Goal: Transaction & Acquisition: Purchase product/service

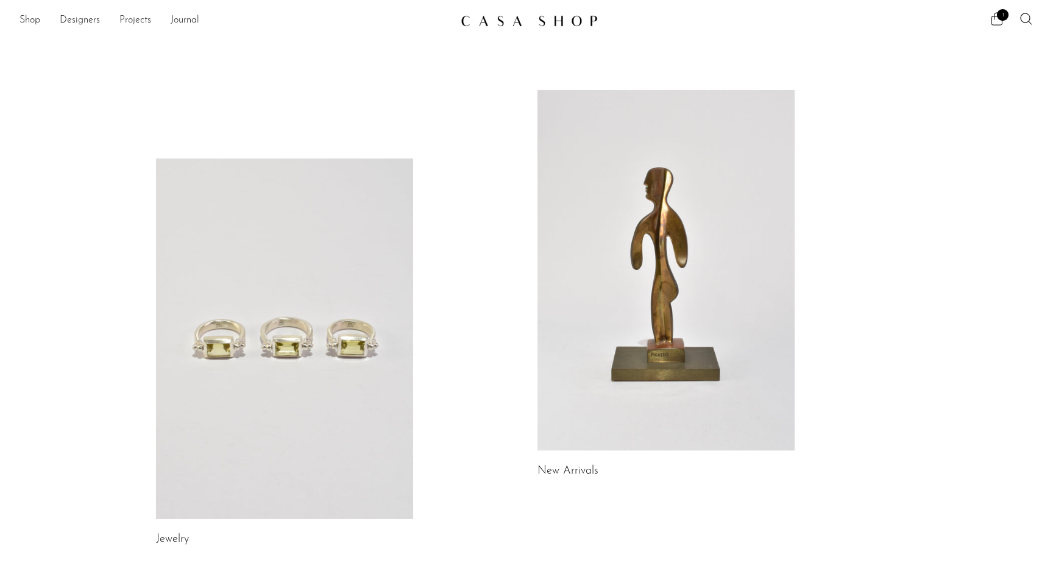
click at [278, 283] on link at bounding box center [284, 339] width 257 height 360
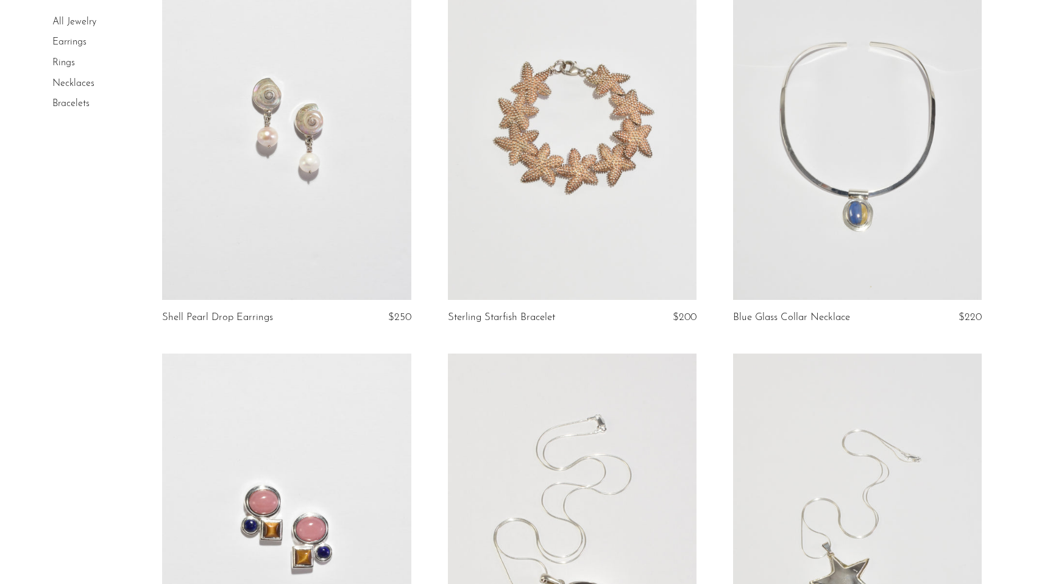
scroll to position [1772, 0]
click at [796, 232] on link at bounding box center [857, 124] width 249 height 349
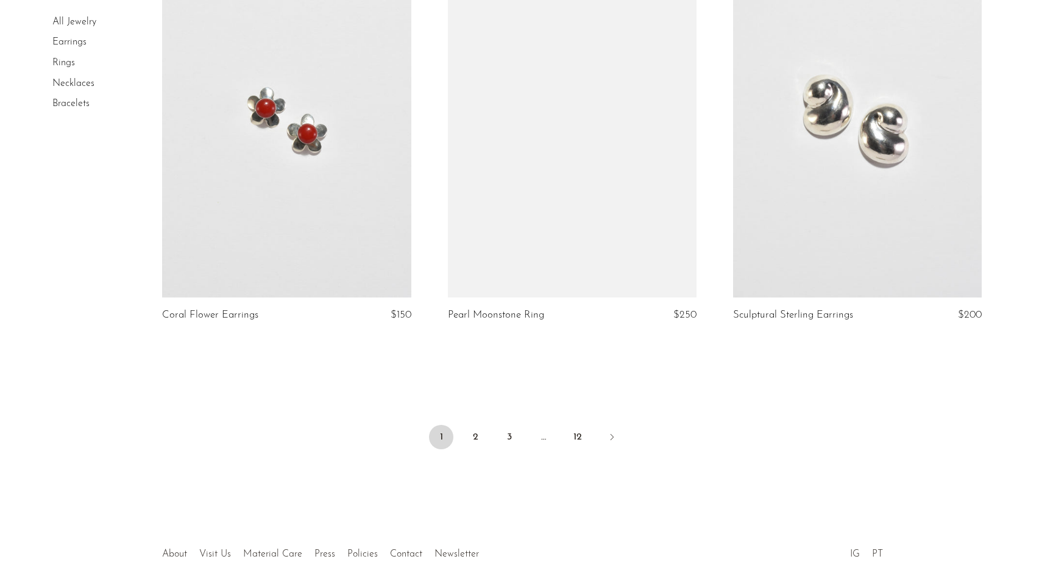
scroll to position [4643, 0]
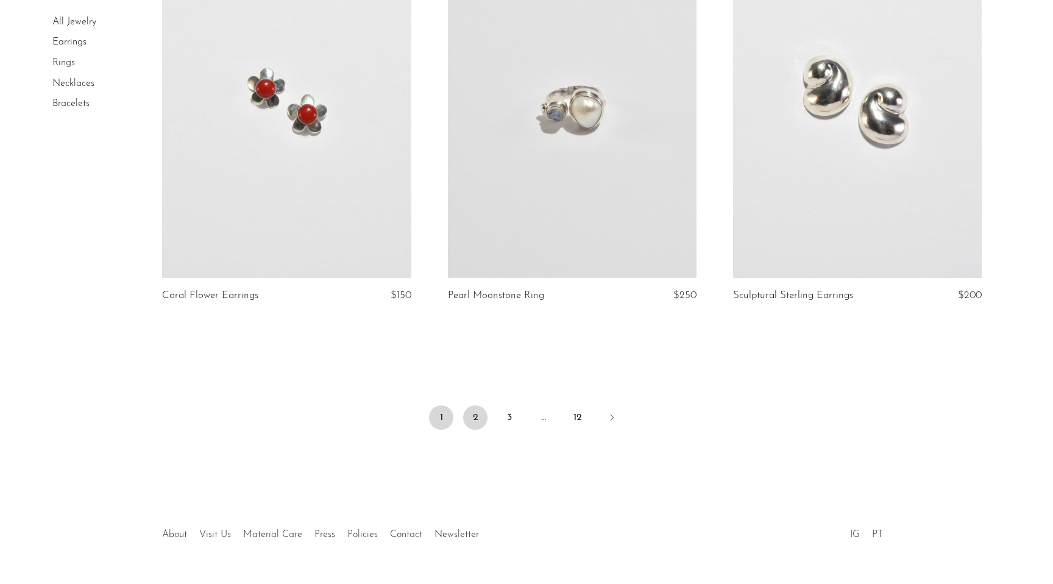
click at [477, 413] on link "2" at bounding box center [475, 417] width 24 height 24
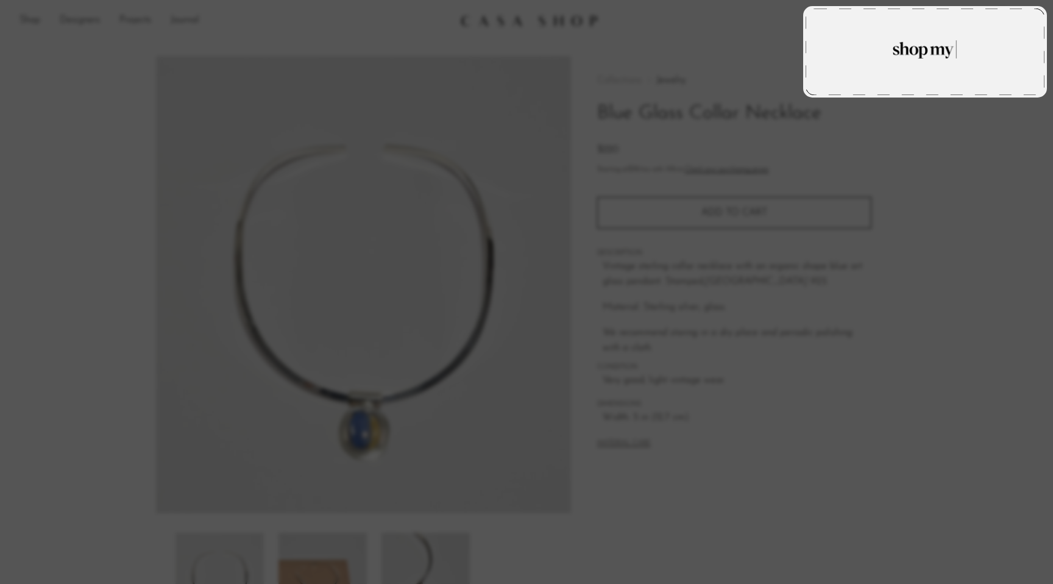
type textarea "Blue Glass Collar Necklace"
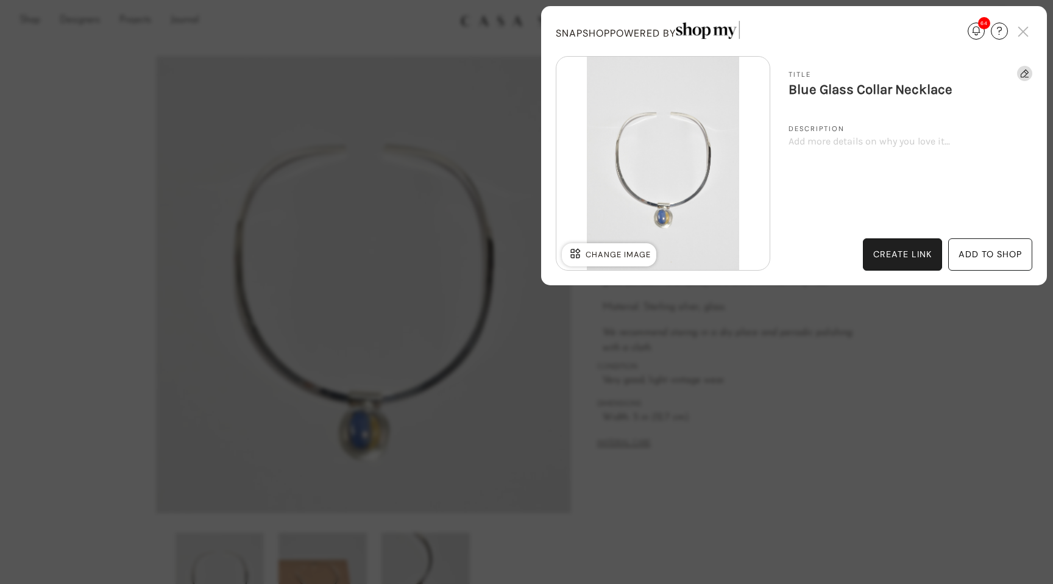
click at [996, 257] on div "add to shop" at bounding box center [990, 255] width 63 height 14
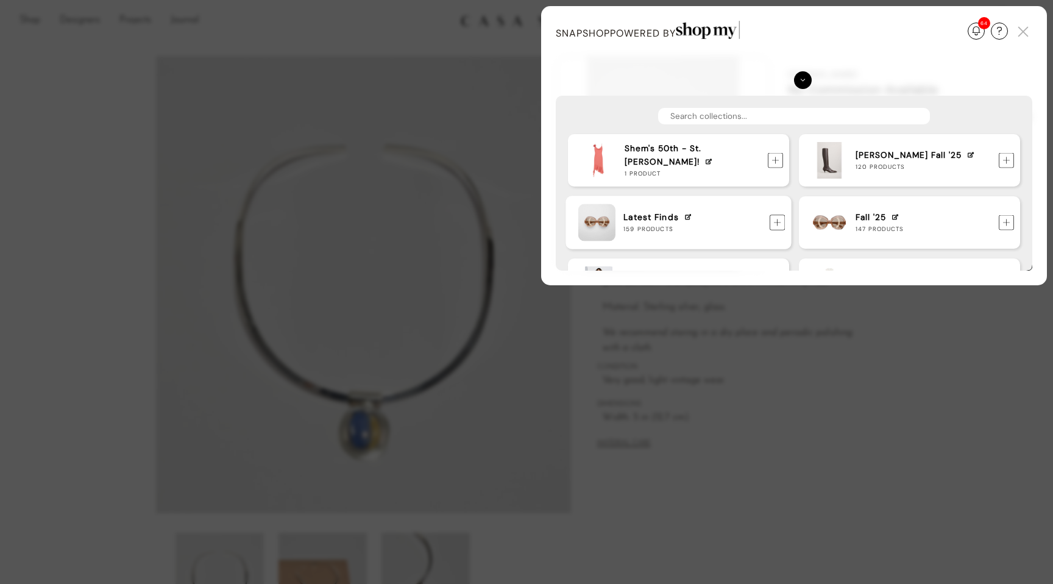
scroll to position [45, 0]
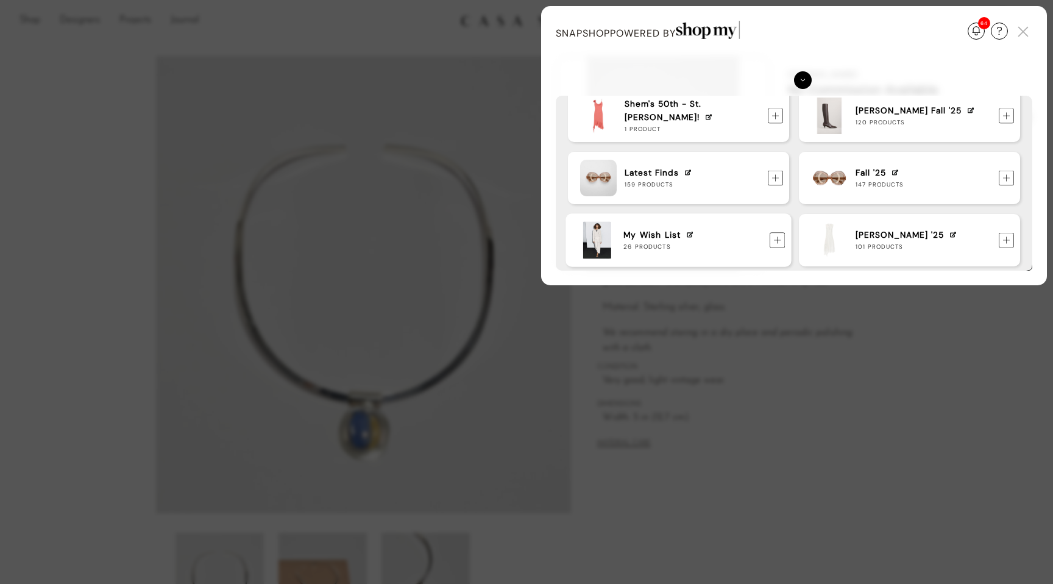
click at [777, 240] on img at bounding box center [778, 240] width 16 height 16
click at [100, 236] on div "Update Required We've detected that you are using an old version of SnapShop. I…" at bounding box center [526, 292] width 1053 height 584
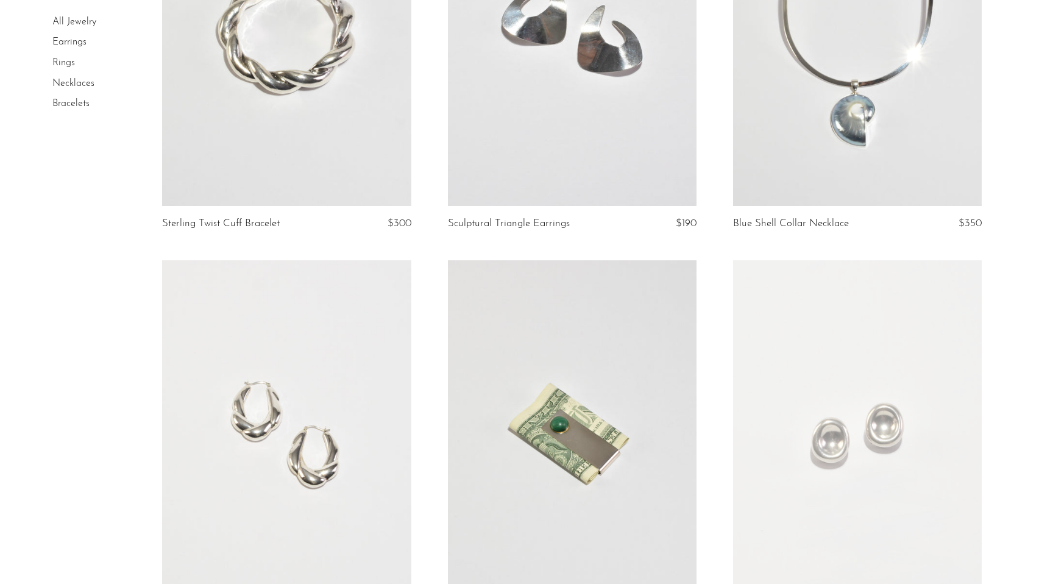
scroll to position [101, 0]
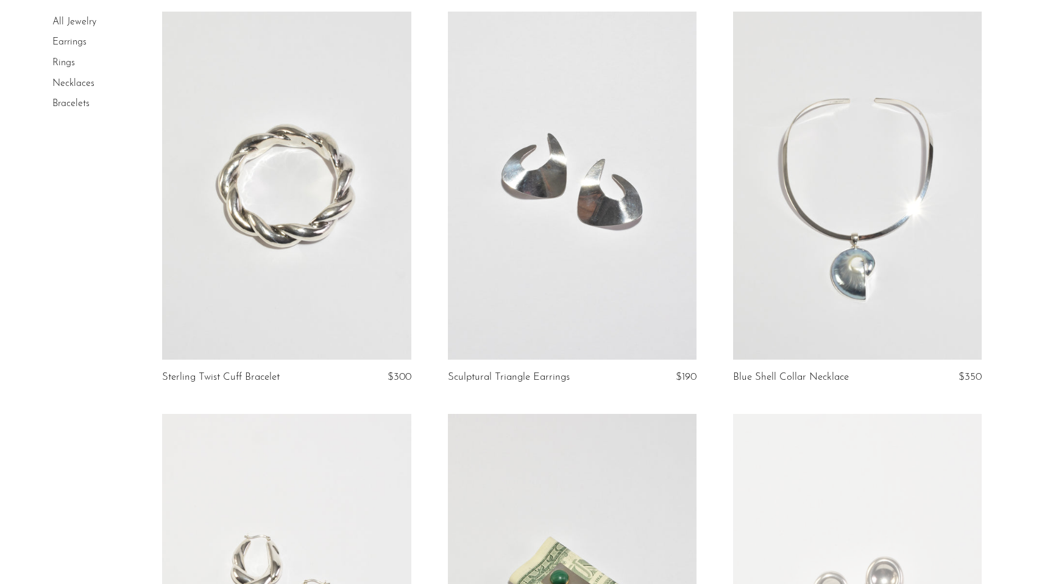
click at [597, 164] on link at bounding box center [572, 186] width 249 height 349
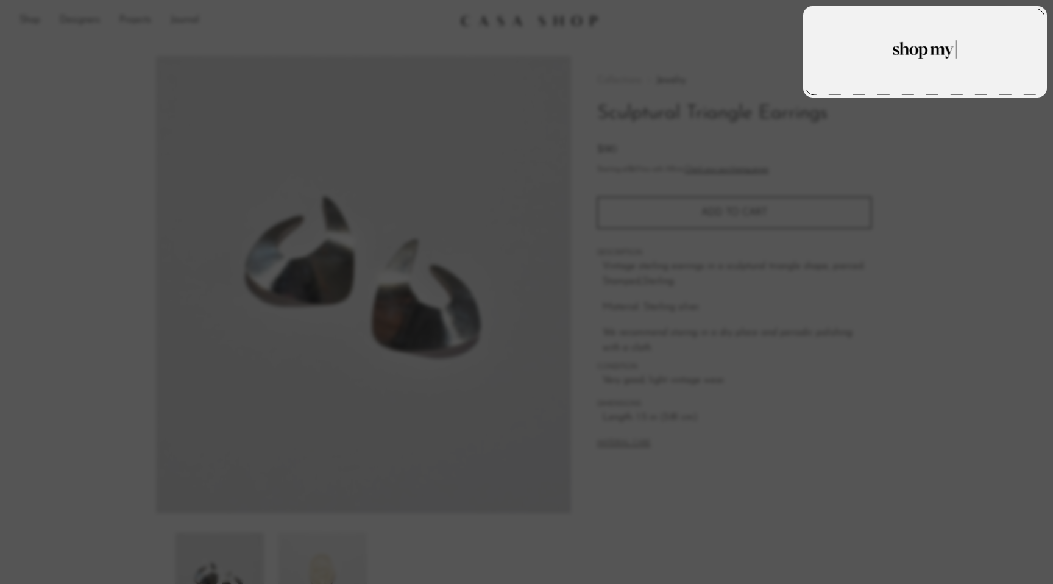
type textarea "Sculptural Triangle Earrings"
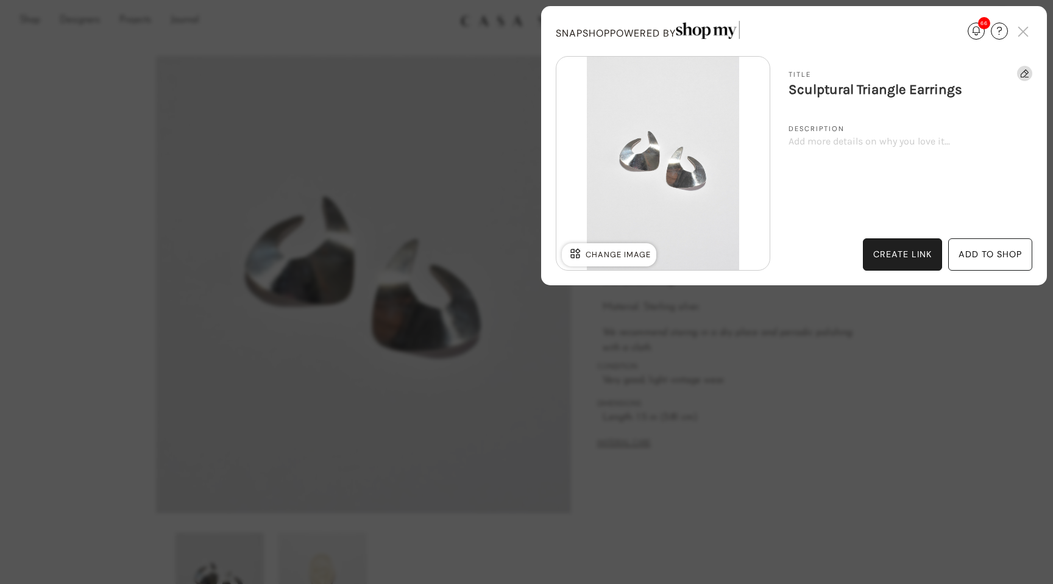
click at [975, 252] on div "add to shop" at bounding box center [990, 255] width 63 height 14
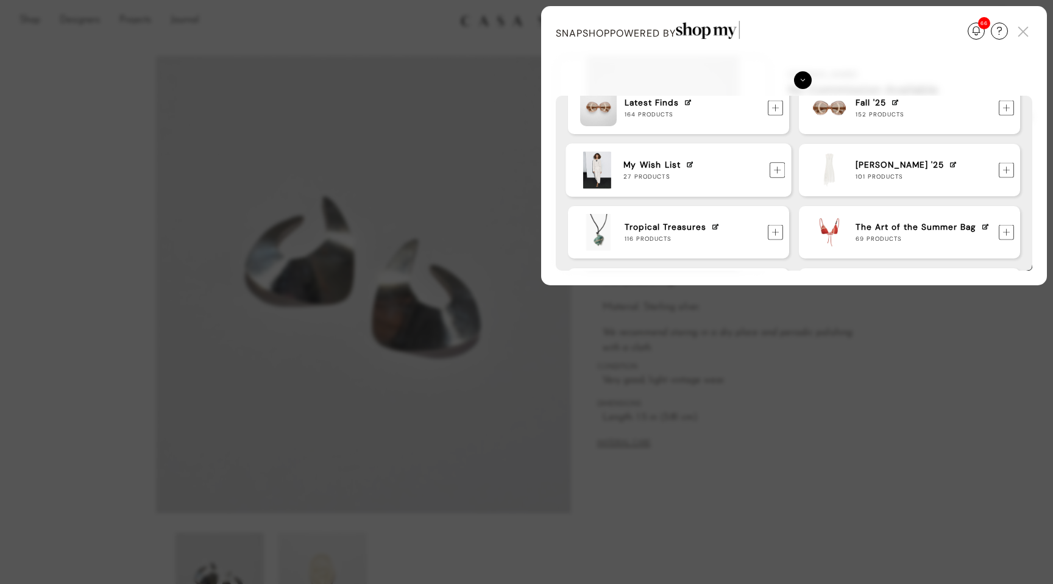
scroll to position [116, 0]
click at [778, 171] on img at bounding box center [778, 169] width 16 height 16
click at [112, 230] on div "Update Required We've detected that you are using an old version of SnapShop. I…" at bounding box center [526, 292] width 1053 height 584
